Goal: Find specific page/section

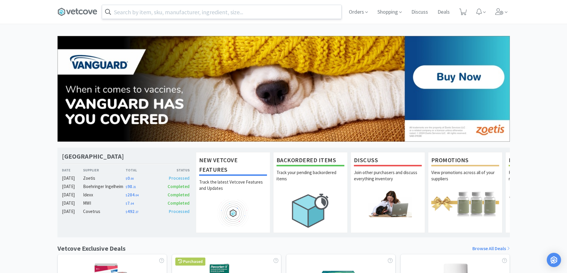
click at [121, 9] on input "text" at bounding box center [221, 12] width 239 height 14
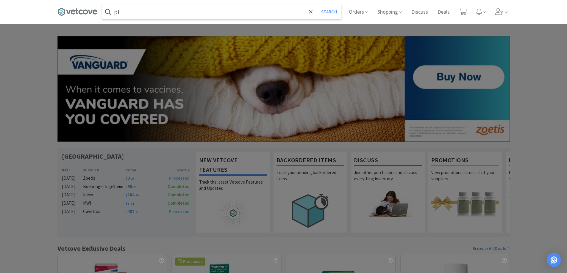
type input "pl"
click at [317, 5] on button "Search" at bounding box center [329, 12] width 25 height 14
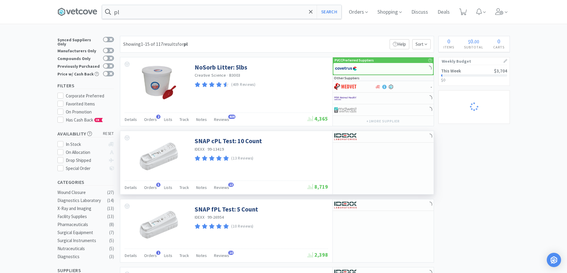
select select "10"
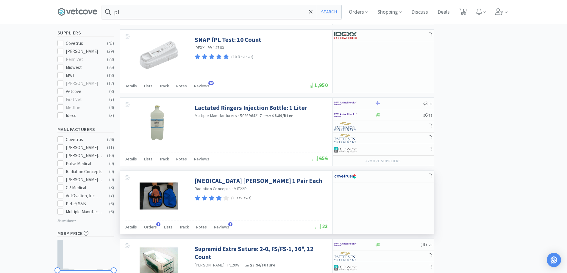
select select "4"
select select "1"
select select "6"
select select "4"
select select "3"
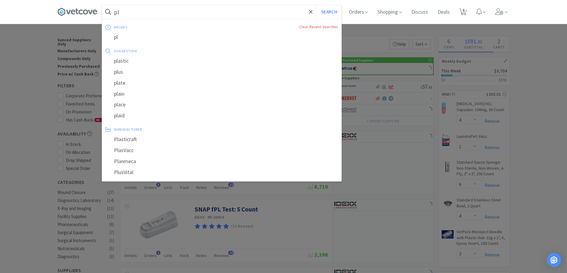
click at [127, 17] on input "pl" at bounding box center [221, 12] width 239 height 14
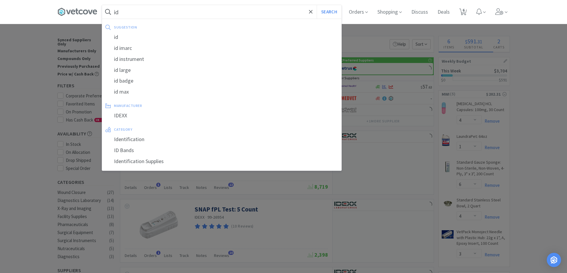
type input "ide"
select select "1"
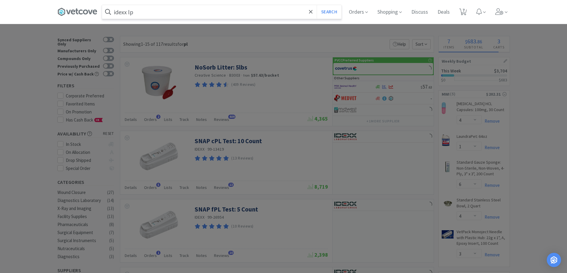
type input "idexx lp"
click at [317, 5] on button "Search" at bounding box center [329, 12] width 25 height 14
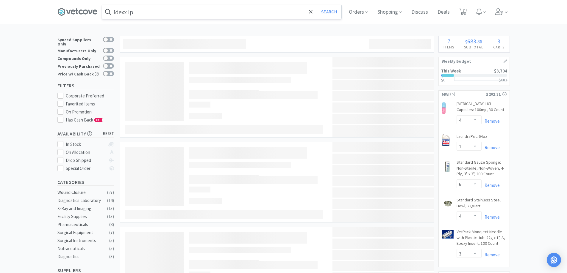
select select "6"
select select "1"
select select "2"
select select "1"
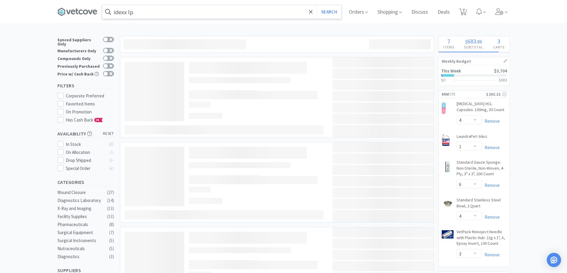
select select "1"
select select "2"
select select "1"
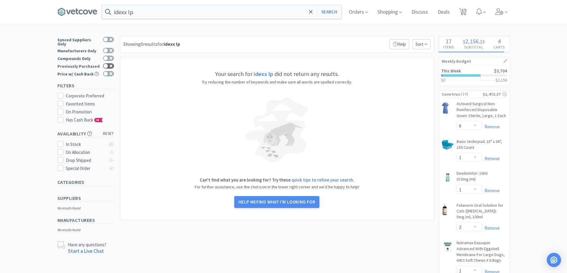
click at [110, 65] on div at bounding box center [108, 65] width 11 height 5
checkbox input "true"
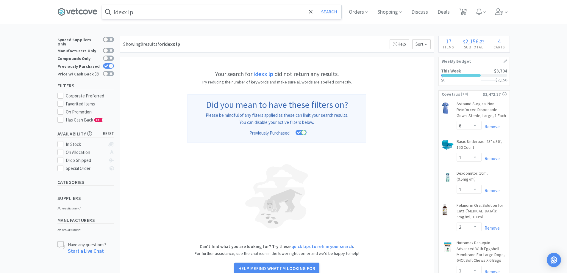
click at [138, 14] on input "idexx lp" at bounding box center [221, 12] width 239 height 14
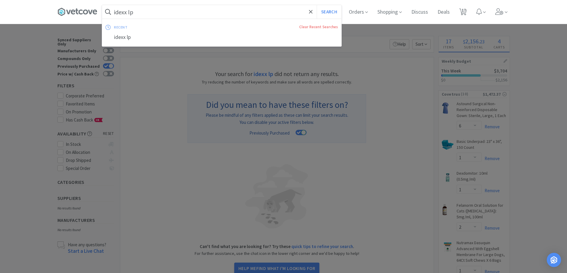
click at [137, 15] on input "idexx lp" at bounding box center [221, 12] width 239 height 14
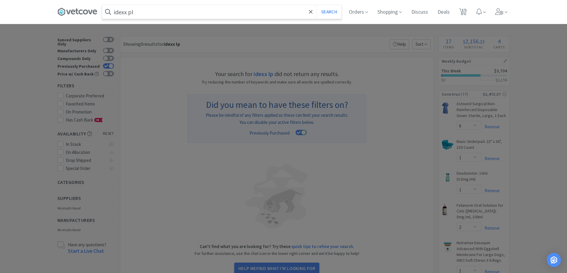
click at [317, 5] on button "Search" at bounding box center [329, 12] width 25 height 14
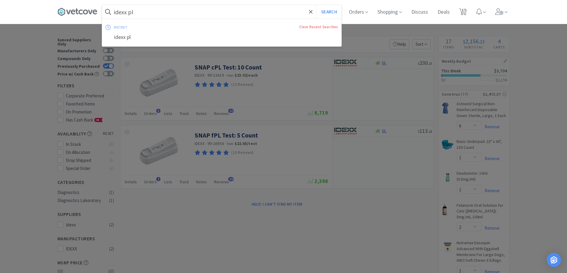
click at [136, 11] on input "idexx pl" at bounding box center [221, 12] width 239 height 14
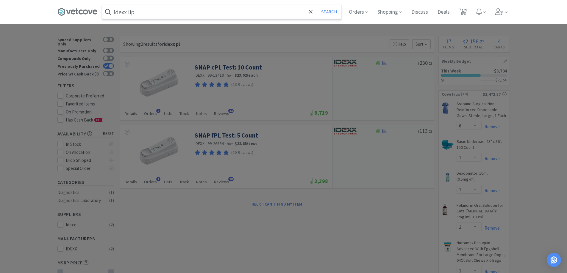
type input "idexx lip"
click at [317, 5] on button "Search" at bounding box center [329, 12] width 25 height 14
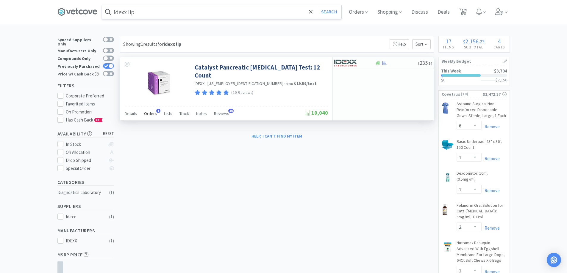
click at [145, 113] on span "Orders" at bounding box center [150, 113] width 13 height 5
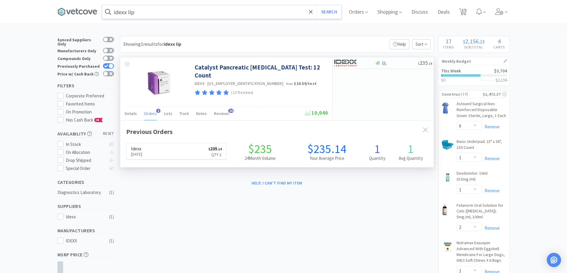
scroll to position [154, 313]
